Goal: Find specific page/section: Find specific page/section

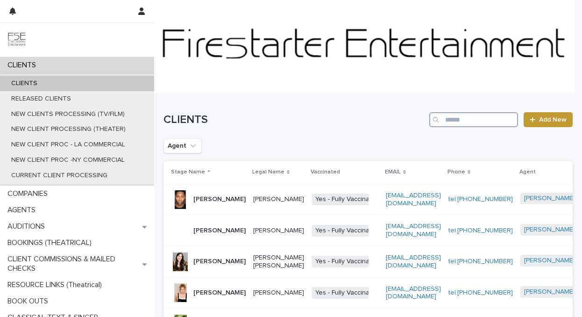
click at [448, 123] on input "Search" at bounding box center [473, 119] width 89 height 15
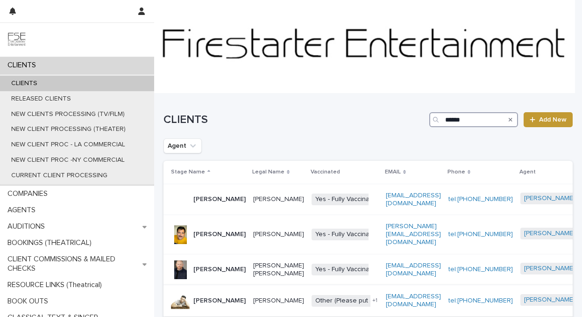
type input "*****"
click at [204, 302] on p "[PERSON_NAME]" at bounding box center [219, 301] width 52 height 8
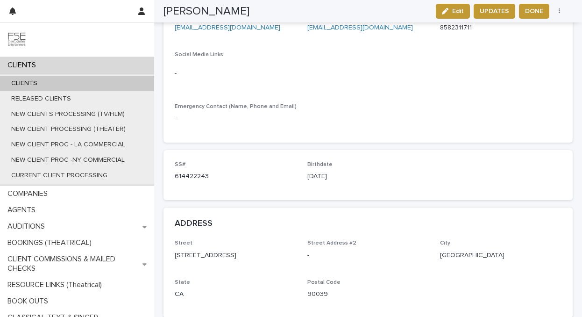
scroll to position [518, 0]
